Goal: Task Accomplishment & Management: Complete application form

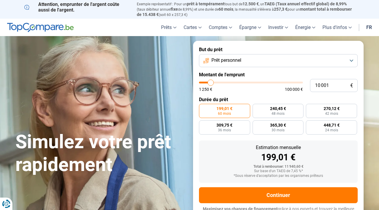
type input "9 000"
type input "9000"
type input "8 750"
type input "8750"
type input "8 500"
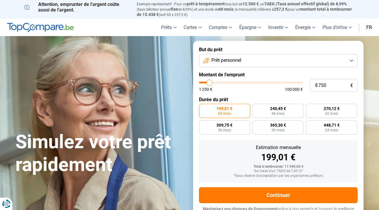
type input "8500"
type input "8 250"
type input "8250"
type input "8 000"
type input "8000"
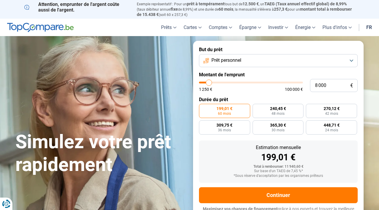
type input "7 750"
type input "7750"
type input "7 500"
type input "7500"
type input "7 250"
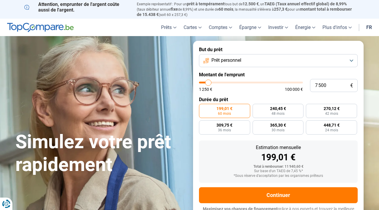
type input "7250"
type input "7 000"
type input "7000"
type input "6 750"
type input "6750"
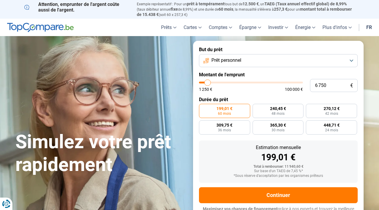
type input "6 500"
type input "6500"
type input "6 250"
type input "6250"
type input "6 000"
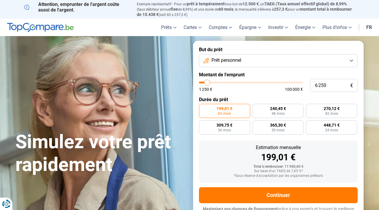
type input "6000"
type input "5 750"
type input "5750"
type input "5 500"
type input "5500"
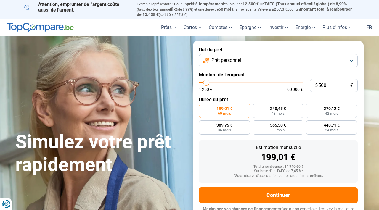
type input "5 250"
type input "5250"
type input "5 000"
type input "5000"
type input "4 750"
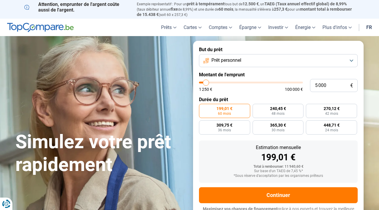
type input "4750"
type input "4 500"
type input "4500"
type input "4 250"
type input "4250"
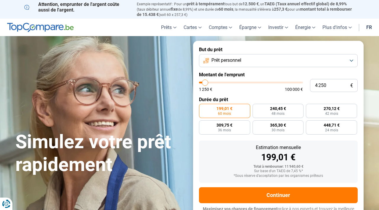
type input "4 000"
type input "4000"
type input "3 750"
type input "3750"
type input "3 500"
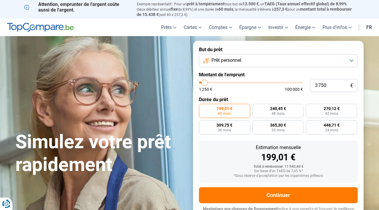
type input "3500"
type input "3 250"
type input "3250"
type input "3 000"
type input "3000"
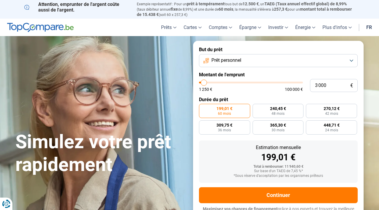
type input "2 500"
type input "2500"
type input "2 000"
type input "2000"
type input "1 250"
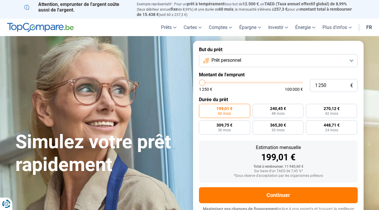
drag, startPoint x: 210, startPoint y: 83, endPoint x: 179, endPoint y: 88, distance: 31.1
type input "1250"
click at [199, 83] on input "range" at bounding box center [251, 83] width 104 height 2
radio input "true"
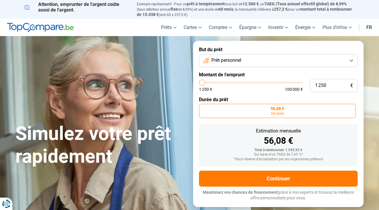
click at [269, 58] on button "Prêt personnel" at bounding box center [278, 60] width 159 height 13
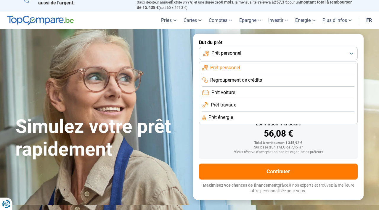
scroll to position [9, 0]
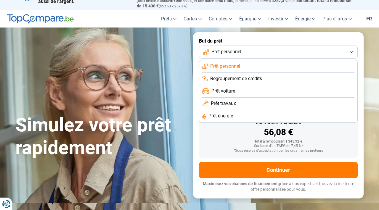
click at [218, 141] on div "Total à rembourser: 1 345,92 €" at bounding box center [278, 142] width 149 height 4
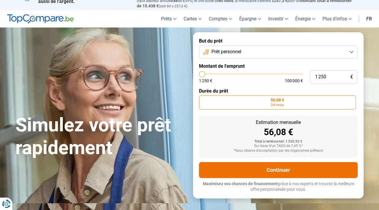
click at [268, 171] on button "Continuer" at bounding box center [278, 170] width 159 height 16
